Goal: Transaction & Acquisition: Book appointment/travel/reservation

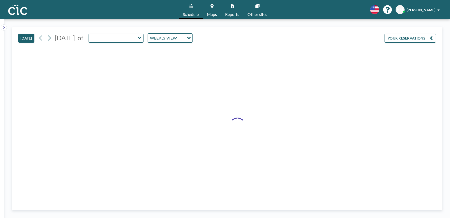
type input "Uroko"
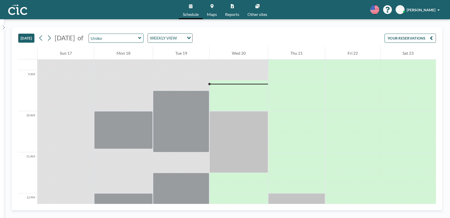
scroll to position [369, 0]
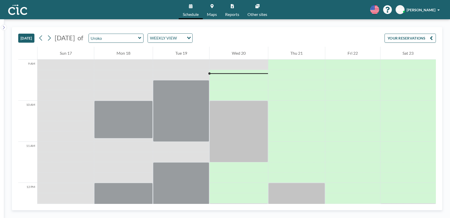
click at [212, 10] on link "Maps" at bounding box center [212, 9] width 18 height 19
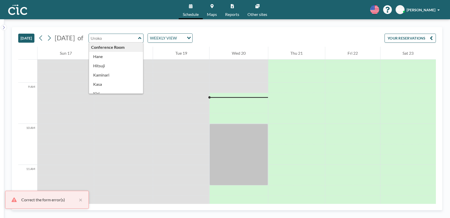
click at [136, 37] on input "text" at bounding box center [113, 38] width 49 height 8
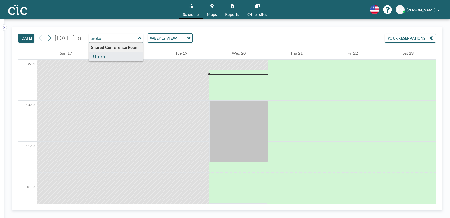
type input "Uroko"
click at [212, 8] on icon at bounding box center [211, 6] width 3 height 4
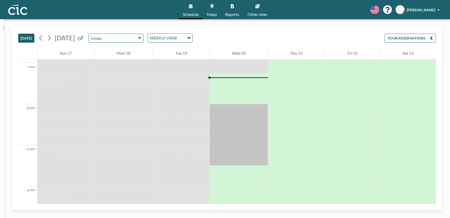
scroll to position [369, 0]
click at [144, 42] on div "Uroko" at bounding box center [115, 38] width 55 height 9
click at [133, 37] on input "text" at bounding box center [113, 38] width 49 height 8
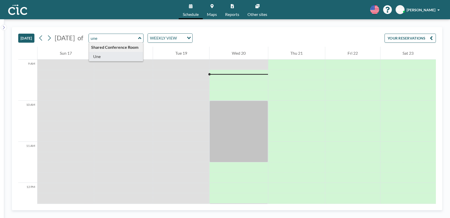
type input "Une"
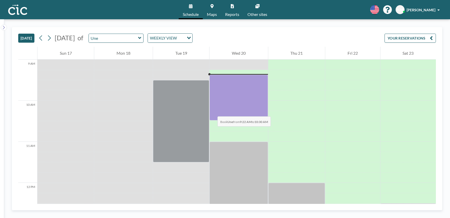
drag, startPoint x: 214, startPoint y: 78, endPoint x: 212, endPoint y: 112, distance: 33.1
click at [212, 112] on div at bounding box center [238, 98] width 58 height 46
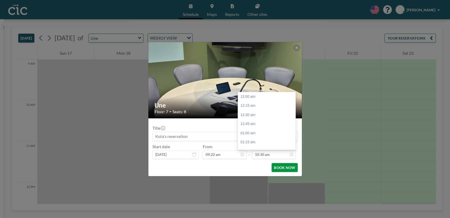
scroll to position [383, 0]
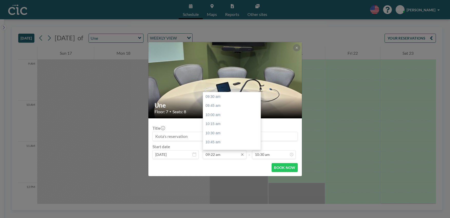
click at [213, 156] on input "09:22 am" at bounding box center [225, 154] width 44 height 9
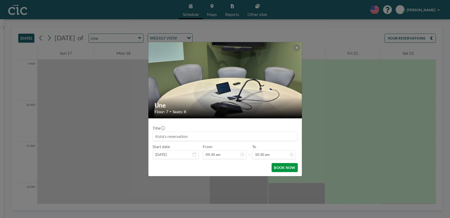
type input "09:30 am"
click at [283, 169] on button "BOOK NOW" at bounding box center [284, 167] width 26 height 9
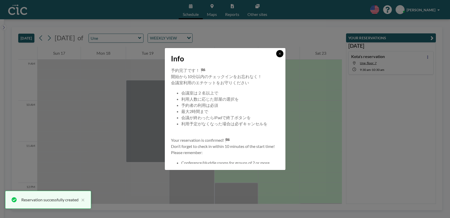
click at [282, 54] on button at bounding box center [279, 53] width 7 height 7
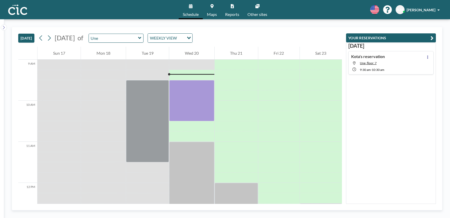
click at [209, 11] on link "Maps" at bounding box center [212, 9] width 18 height 19
